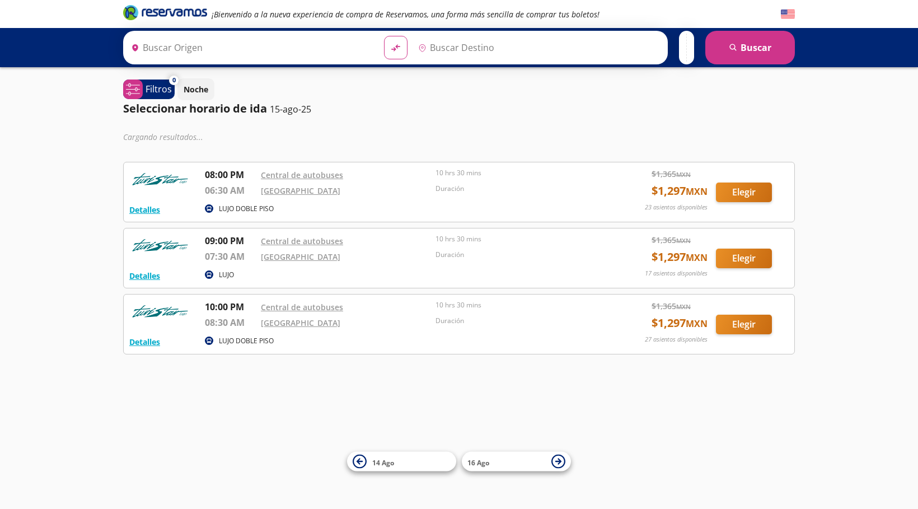
type input "Pinotepa Nacional, [GEOGRAPHIC_DATA]"
type input "[GEOGRAPHIC_DATA], [GEOGRAPHIC_DATA]"
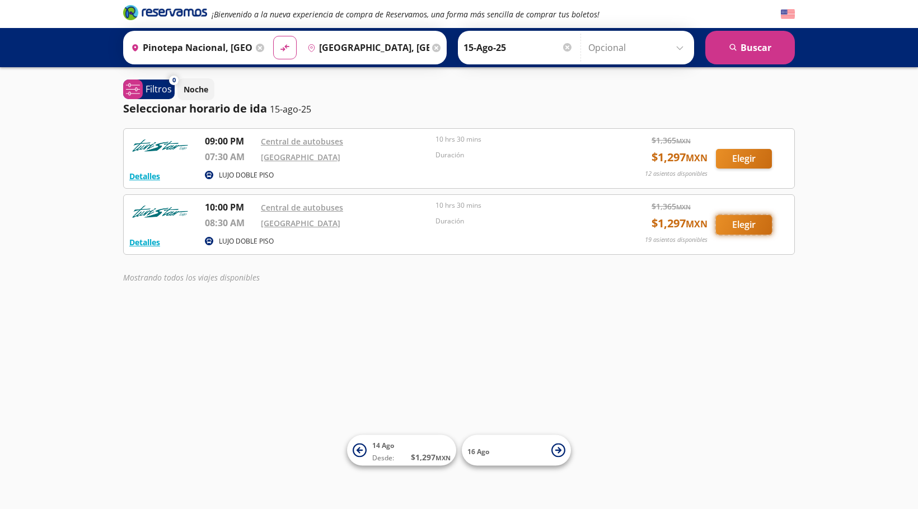
click at [728, 231] on button "Elegir" at bounding box center [744, 225] width 56 height 20
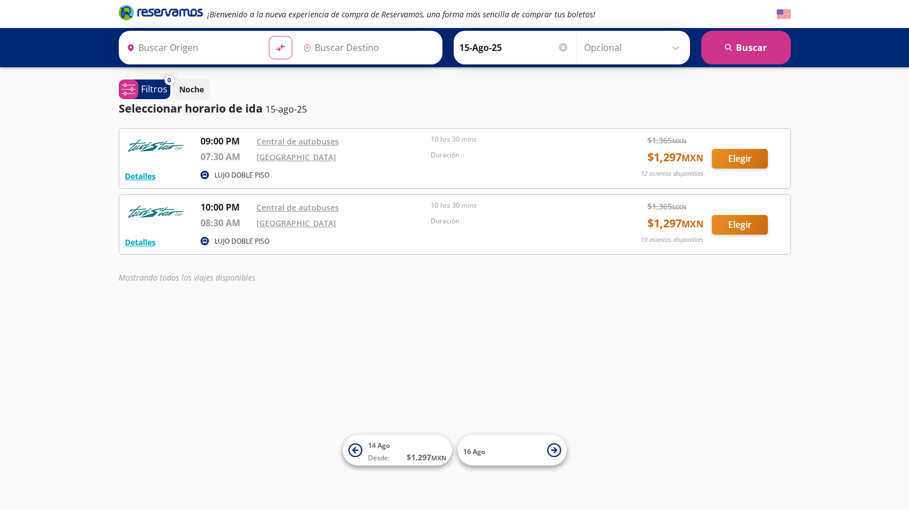
type input "Pinotepa Nacional, [GEOGRAPHIC_DATA]"
type input "[GEOGRAPHIC_DATA], [GEOGRAPHIC_DATA]"
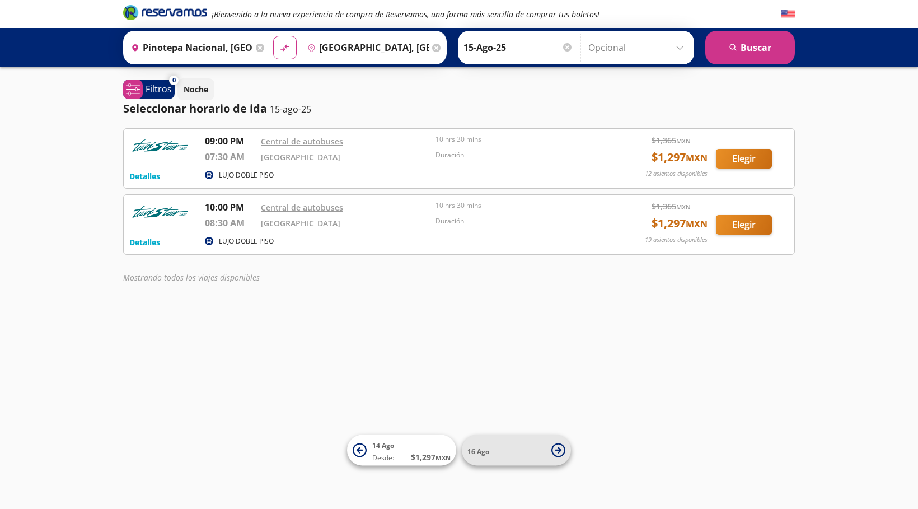
click at [538, 450] on span "16 Ago" at bounding box center [507, 450] width 78 height 13
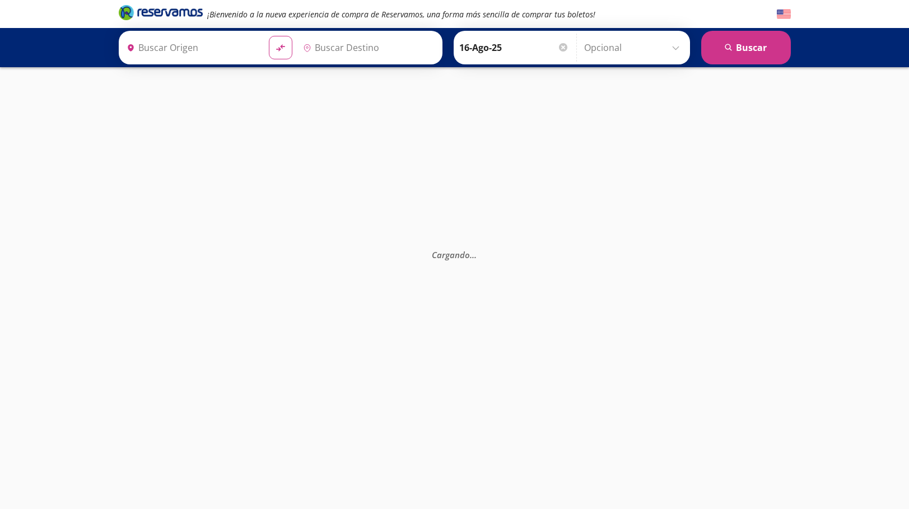
type input "Pinotepa Nacional, [GEOGRAPHIC_DATA]"
type input "[GEOGRAPHIC_DATA], [GEOGRAPHIC_DATA]"
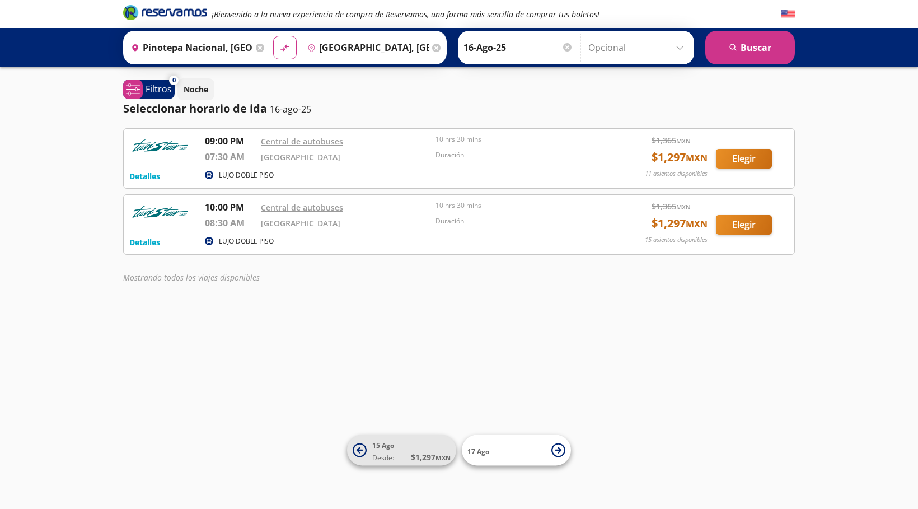
click at [416, 445] on span "[DATE] Desde: $ 1,297 MXN" at bounding box center [411, 450] width 78 height 25
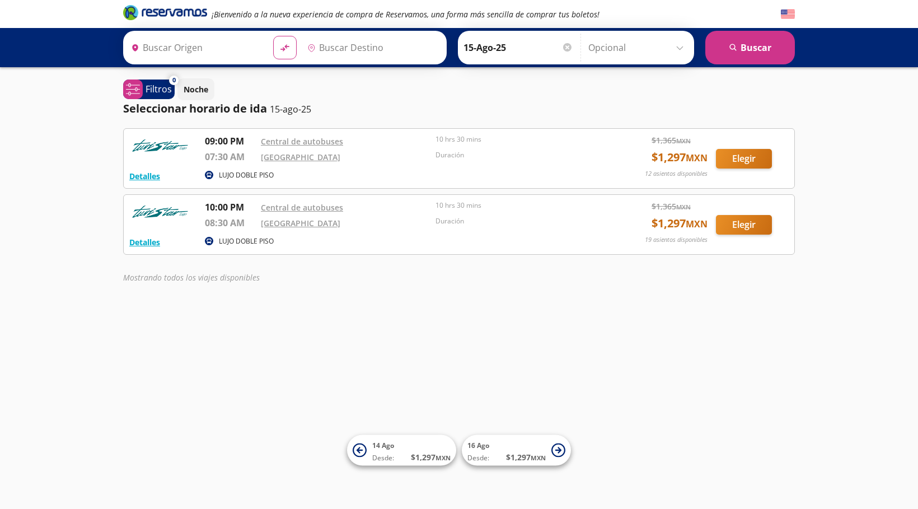
type input "Pinotepa Nacional, [GEOGRAPHIC_DATA]"
type input "[GEOGRAPHIC_DATA], [GEOGRAPHIC_DATA]"
click at [744, 155] on button "Elegir" at bounding box center [744, 159] width 56 height 20
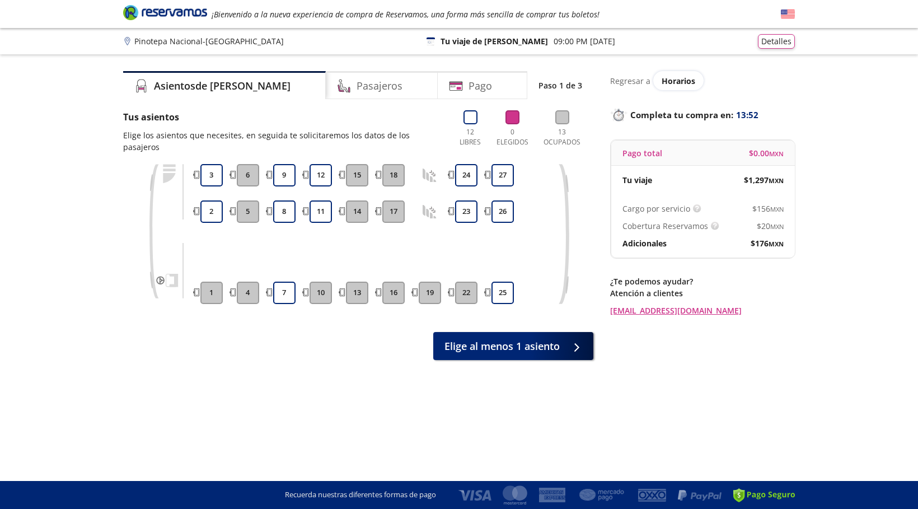
click at [428, 205] on icon at bounding box center [430, 212] width 14 height 14
click at [427, 169] on icon at bounding box center [430, 176] width 14 height 14
click at [291, 282] on button "7" at bounding box center [284, 293] width 22 height 22
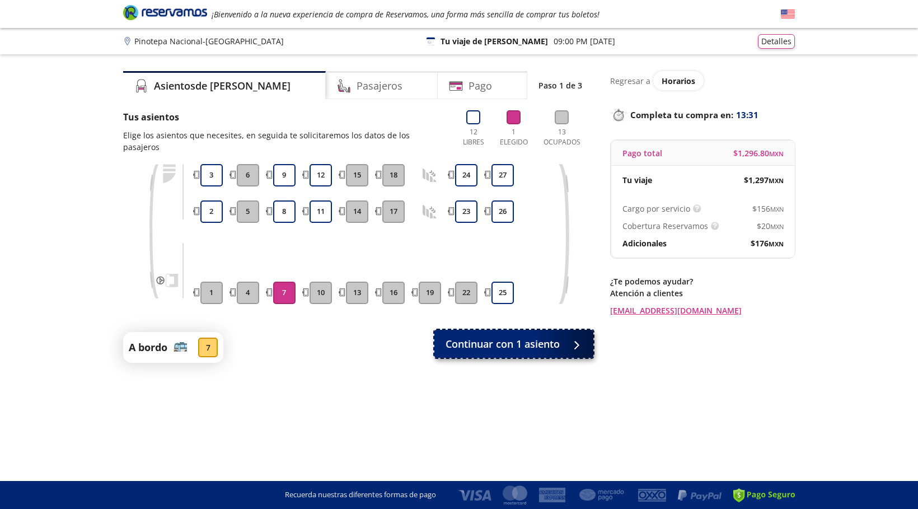
click at [484, 337] on span "Continuar con 1 asiento" at bounding box center [503, 344] width 114 height 15
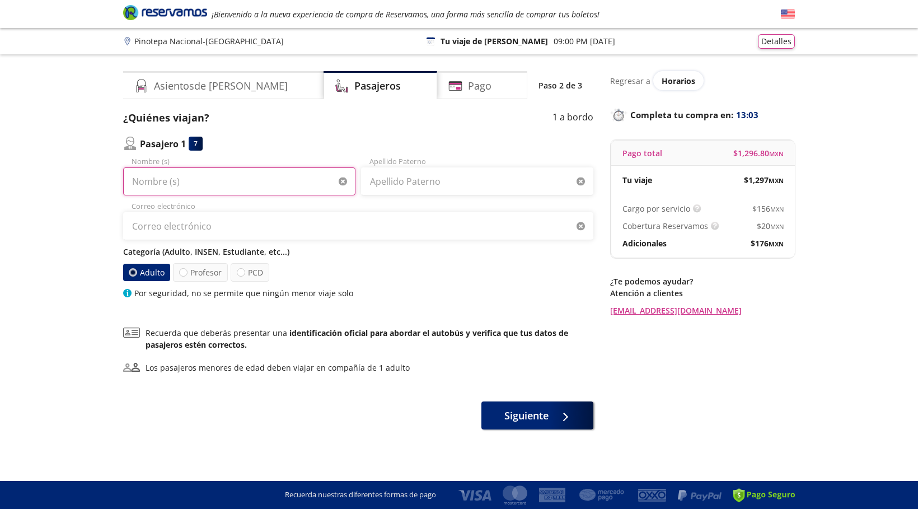
click at [209, 186] on input "Nombre (s)" at bounding box center [239, 181] width 232 height 28
click at [166, 178] on input "Nombre (s)" at bounding box center [239, 181] width 232 height 28
type input "c"
type input "[PERSON_NAME]"
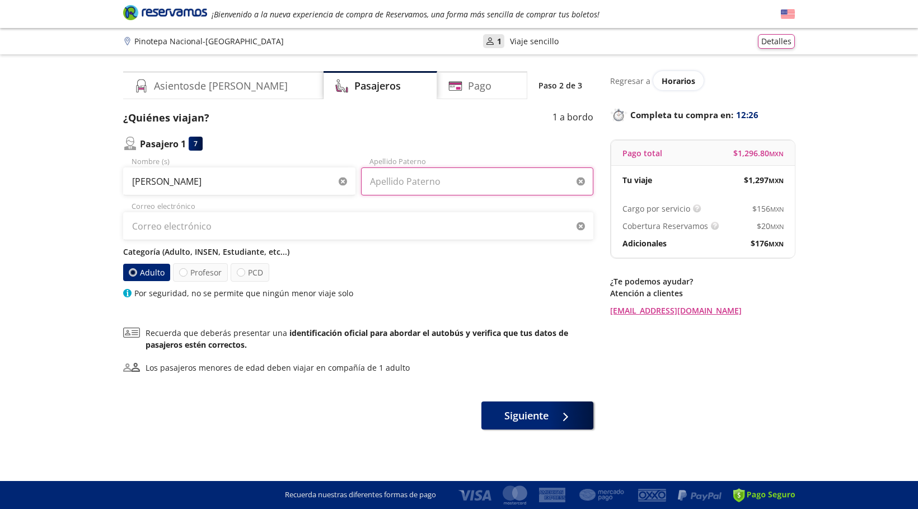
click at [396, 184] on input "Apellido Paterno" at bounding box center [477, 181] width 232 height 28
type input "[PERSON_NAME]"
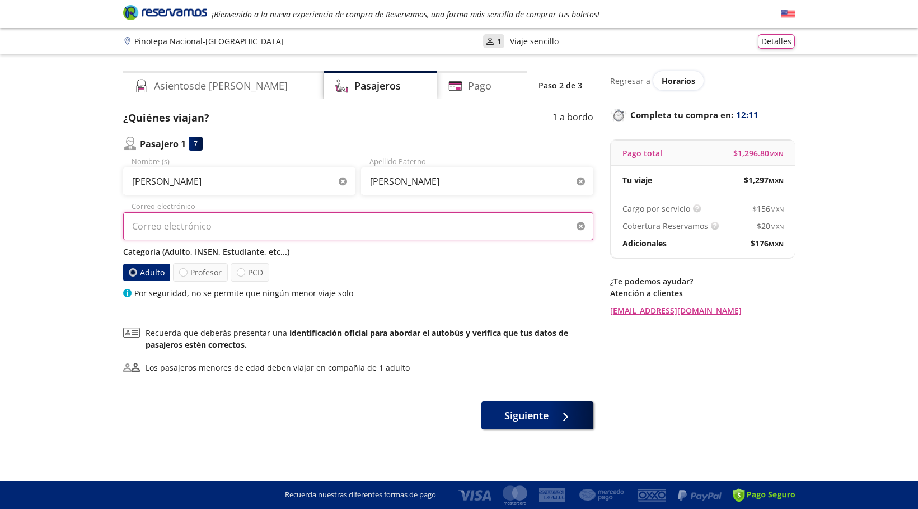
click at [309, 237] on input "Correo electrónico" at bounding box center [358, 226] width 470 height 28
type input "[EMAIL_ADDRESS][DOMAIN_NAME]"
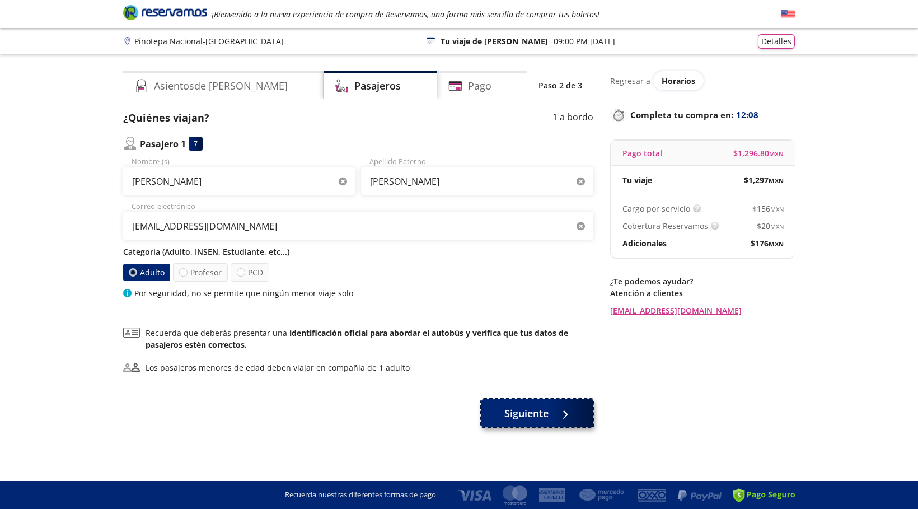
click at [516, 417] on span "Siguiente" at bounding box center [527, 413] width 44 height 15
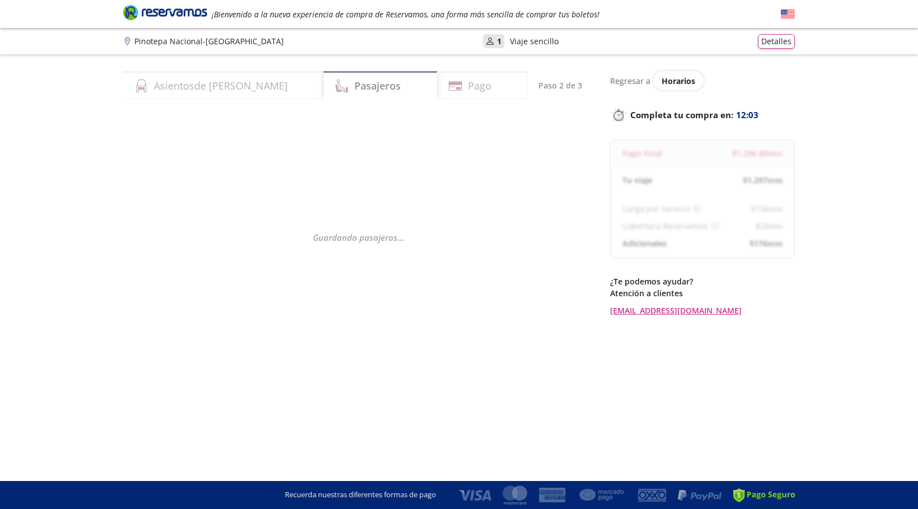
select select "MX"
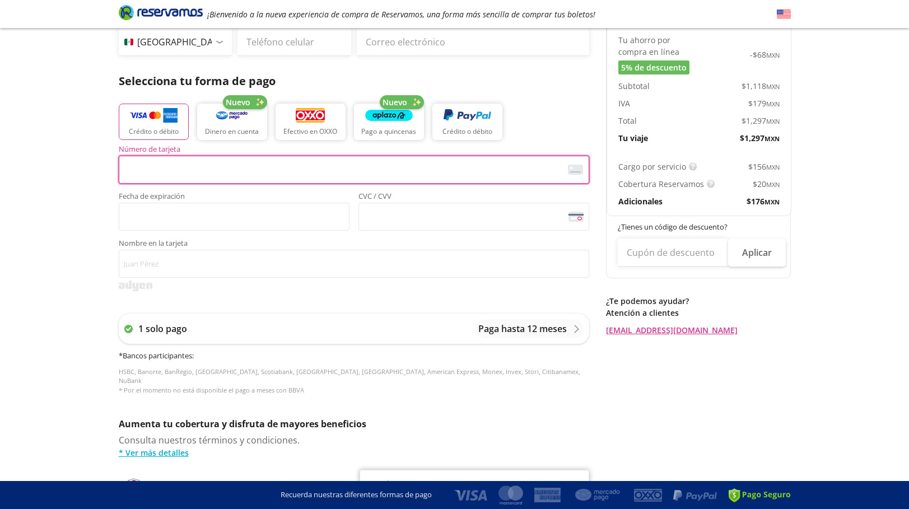
scroll to position [388, 0]
